Goal: Task Accomplishment & Management: Manage account settings

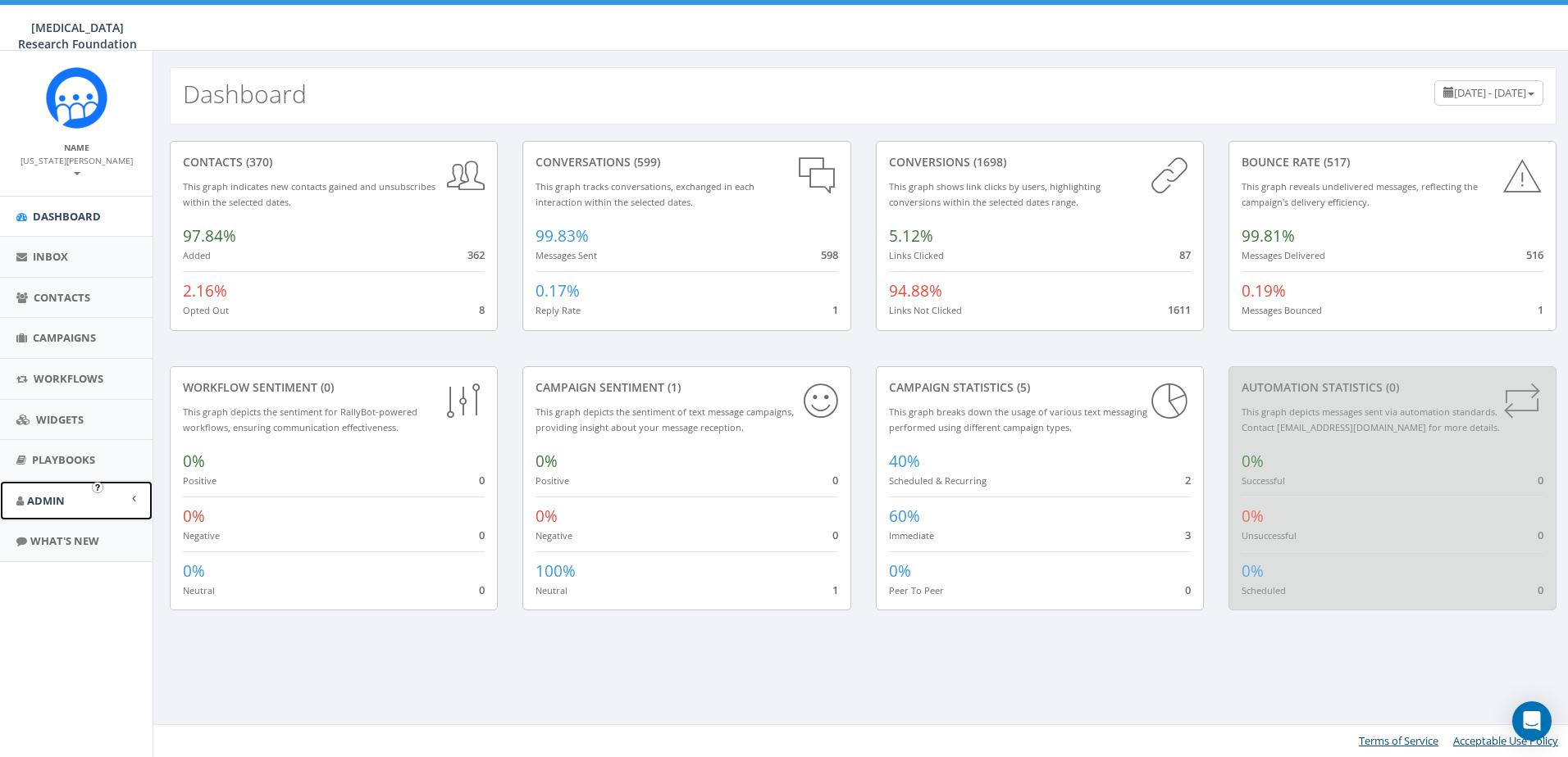
click at [44, 493] on span "Admin" at bounding box center [46, 501] width 37 height 15
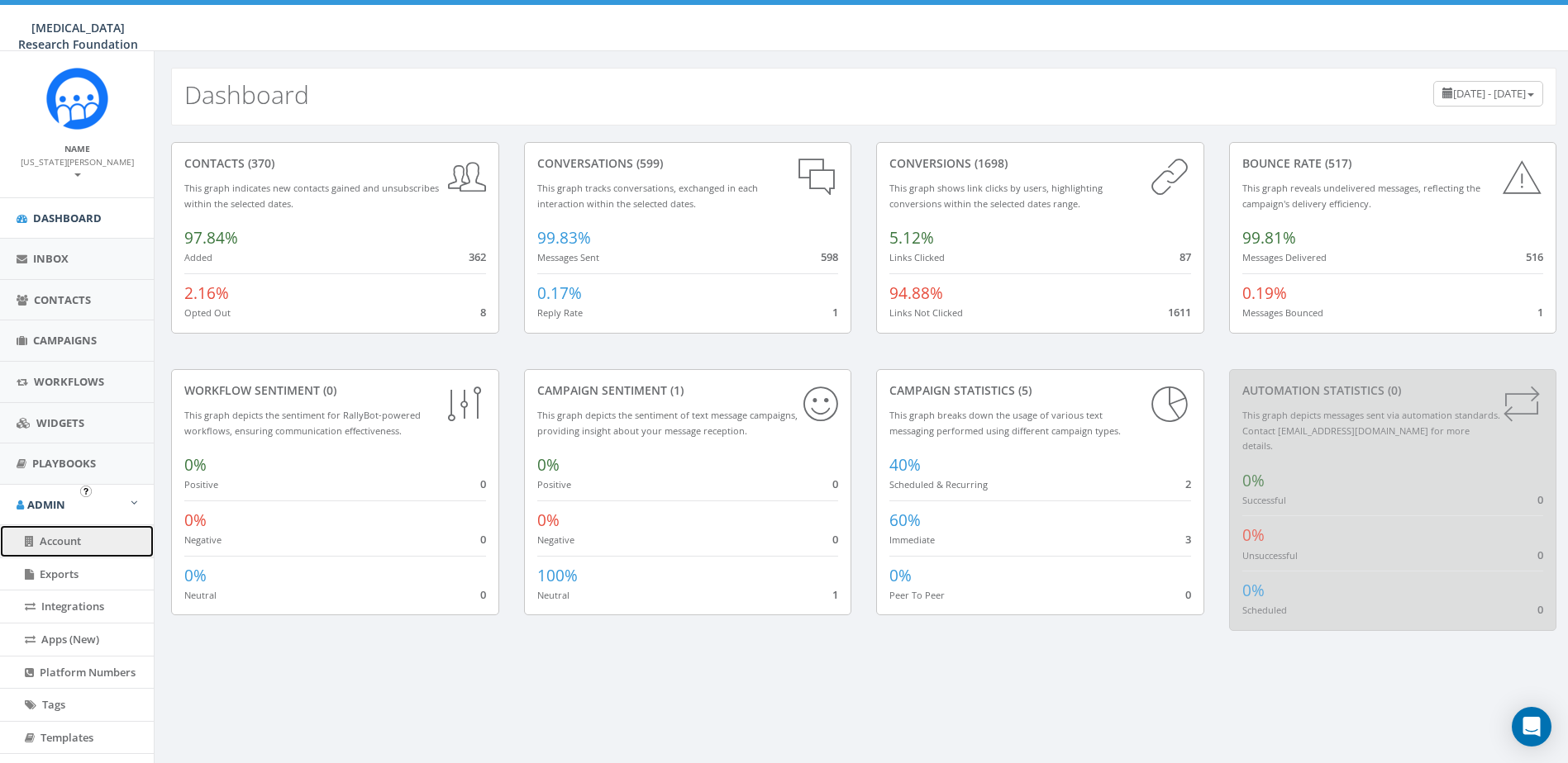
click at [59, 534] on span "Account" at bounding box center [60, 541] width 41 height 15
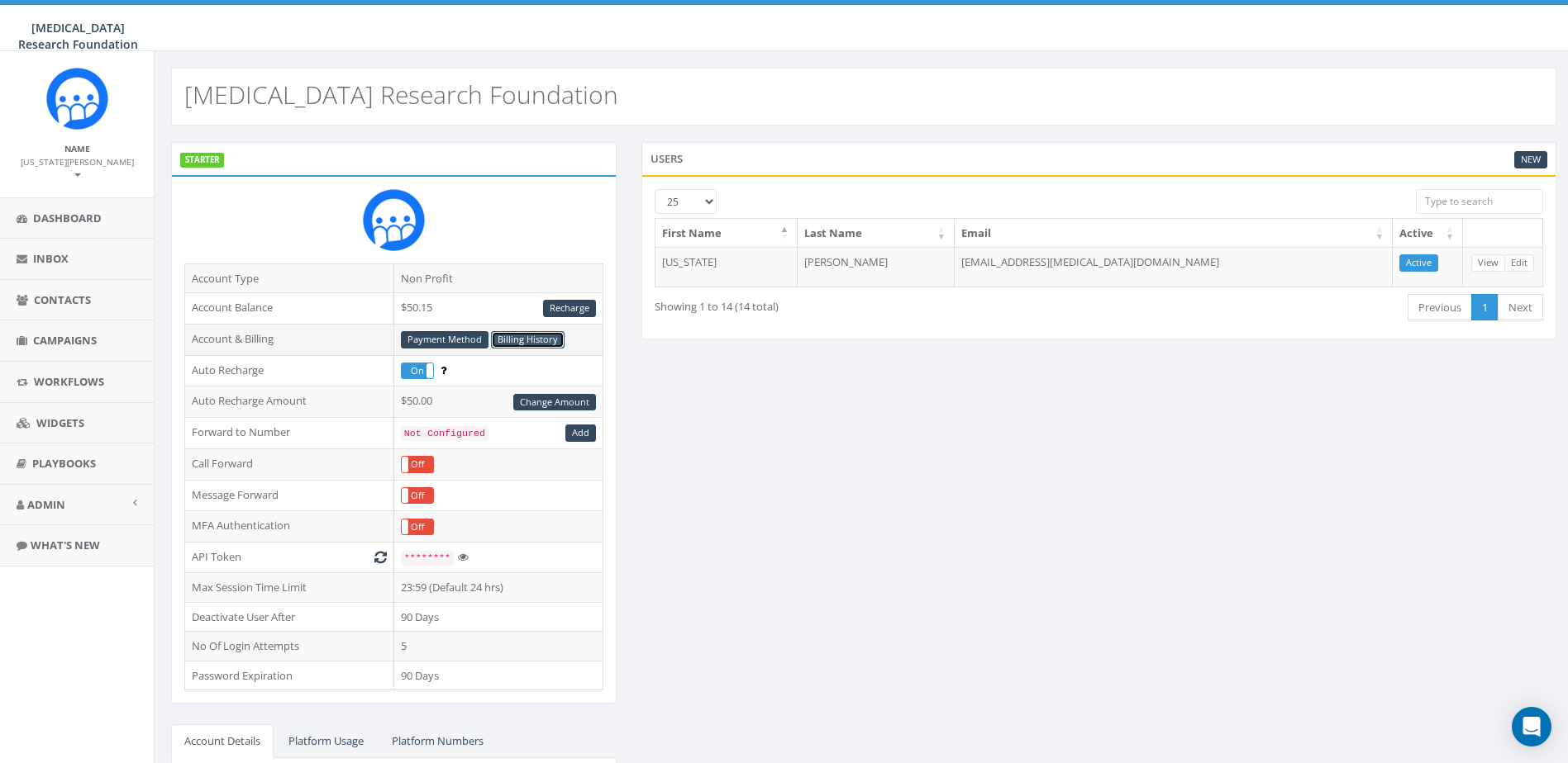
click at [542, 338] on link "Billing History" at bounding box center [527, 340] width 73 height 17
